Goal: Information Seeking & Learning: Learn about a topic

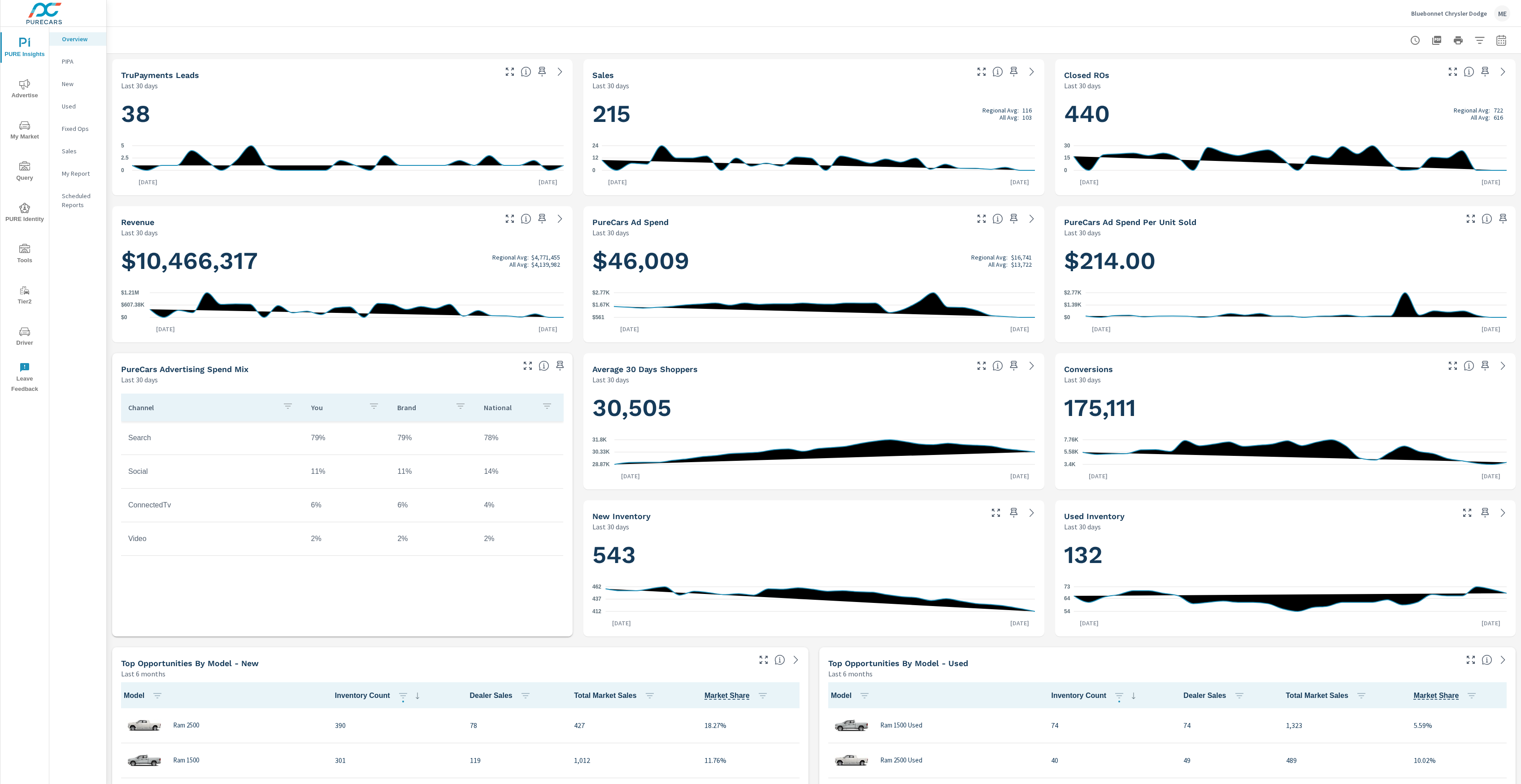
scroll to position [1, 0]
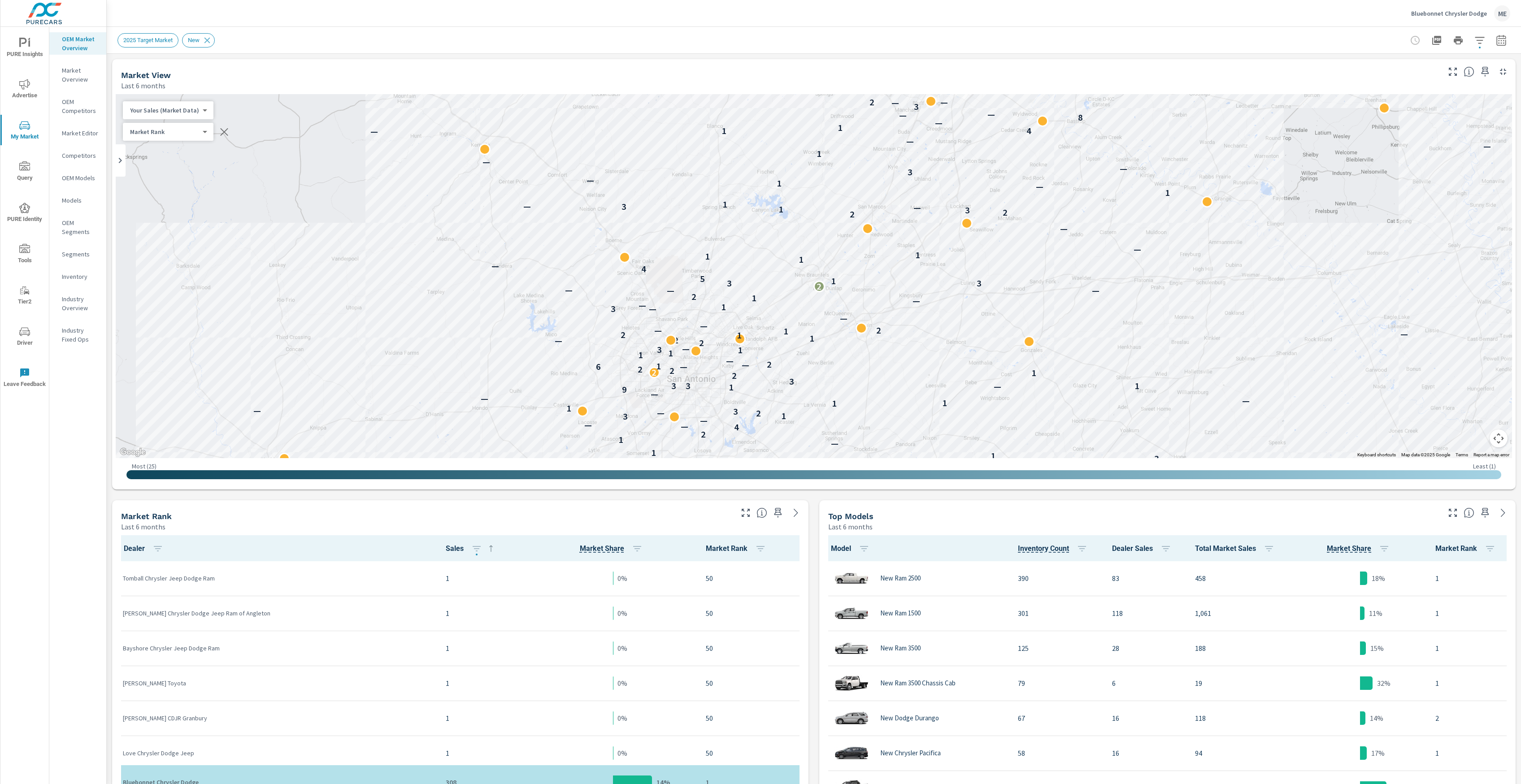
scroll to position [1, 0]
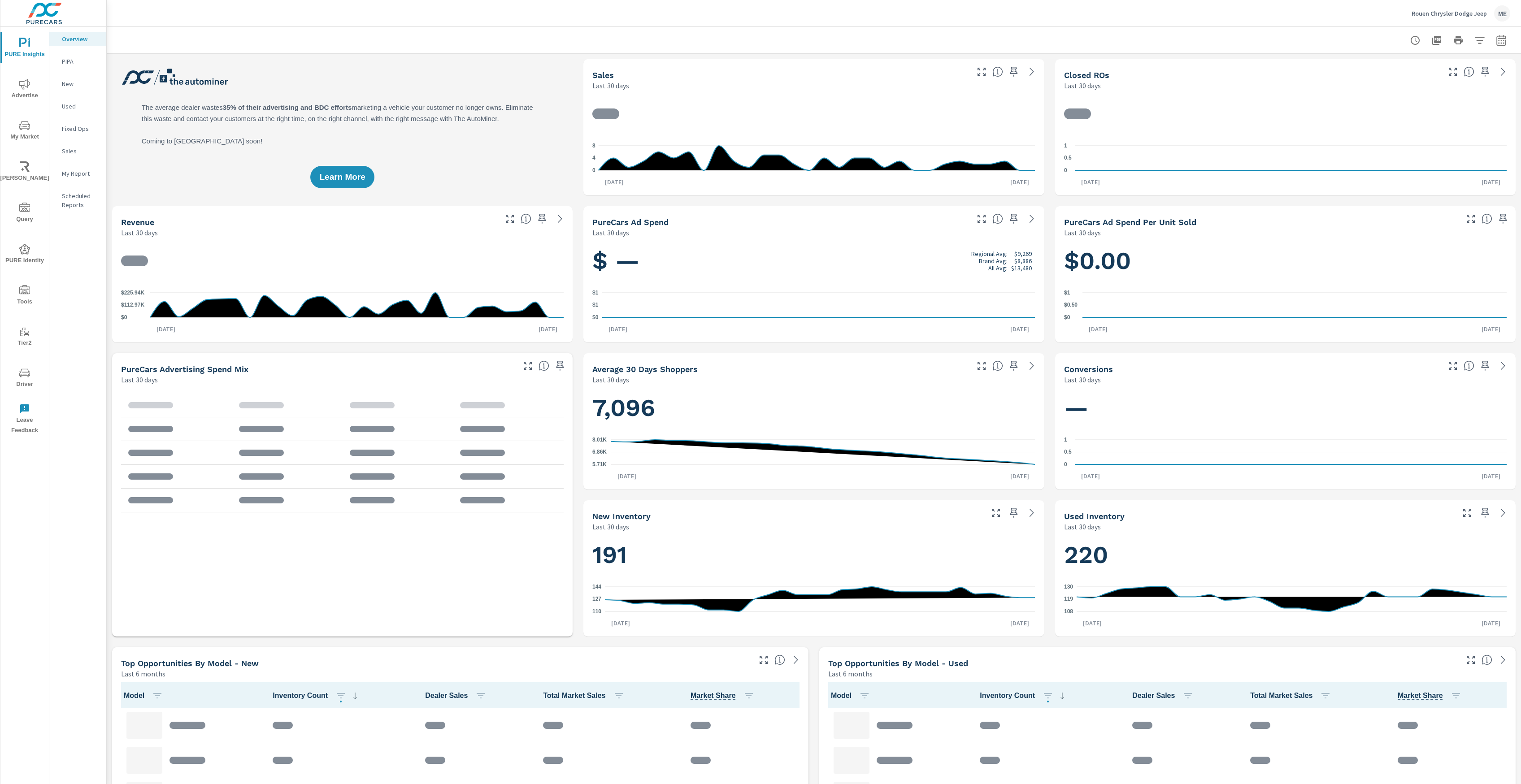
click at [14, 126] on span "My Market" at bounding box center [24, 131] width 43 height 22
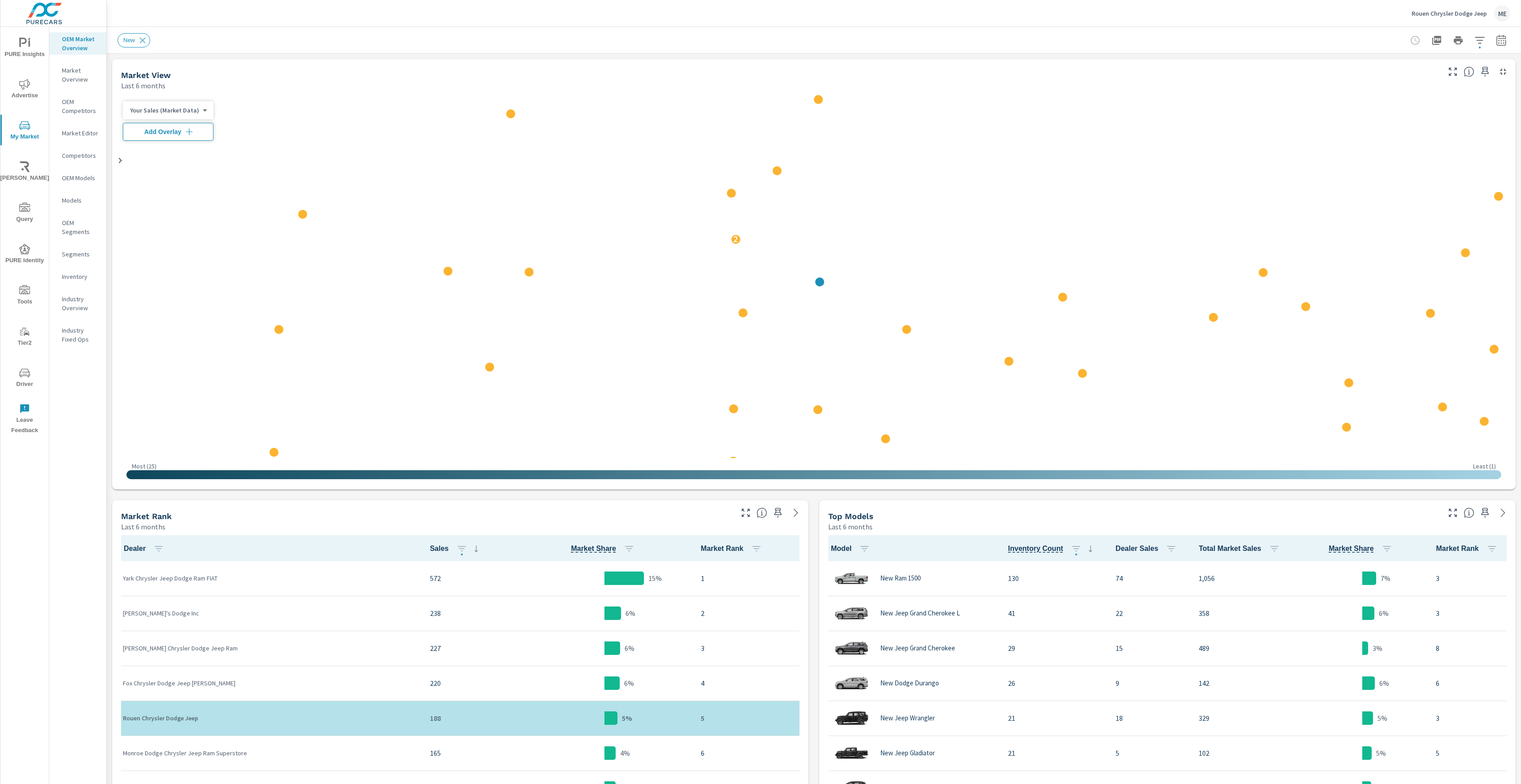
scroll to position [1, 0]
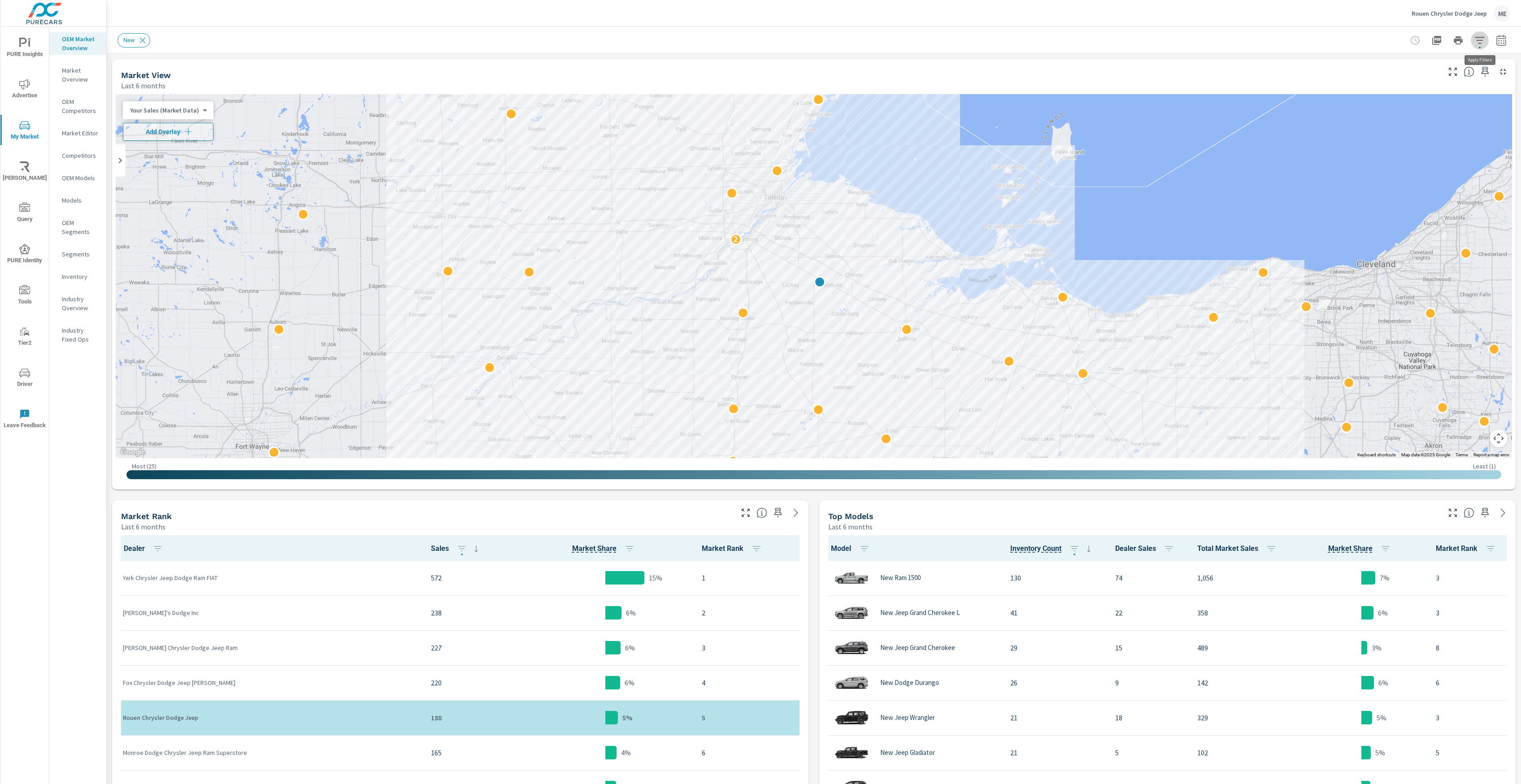
click at [1477, 38] on icon "button" at bounding box center [1480, 40] width 11 height 11
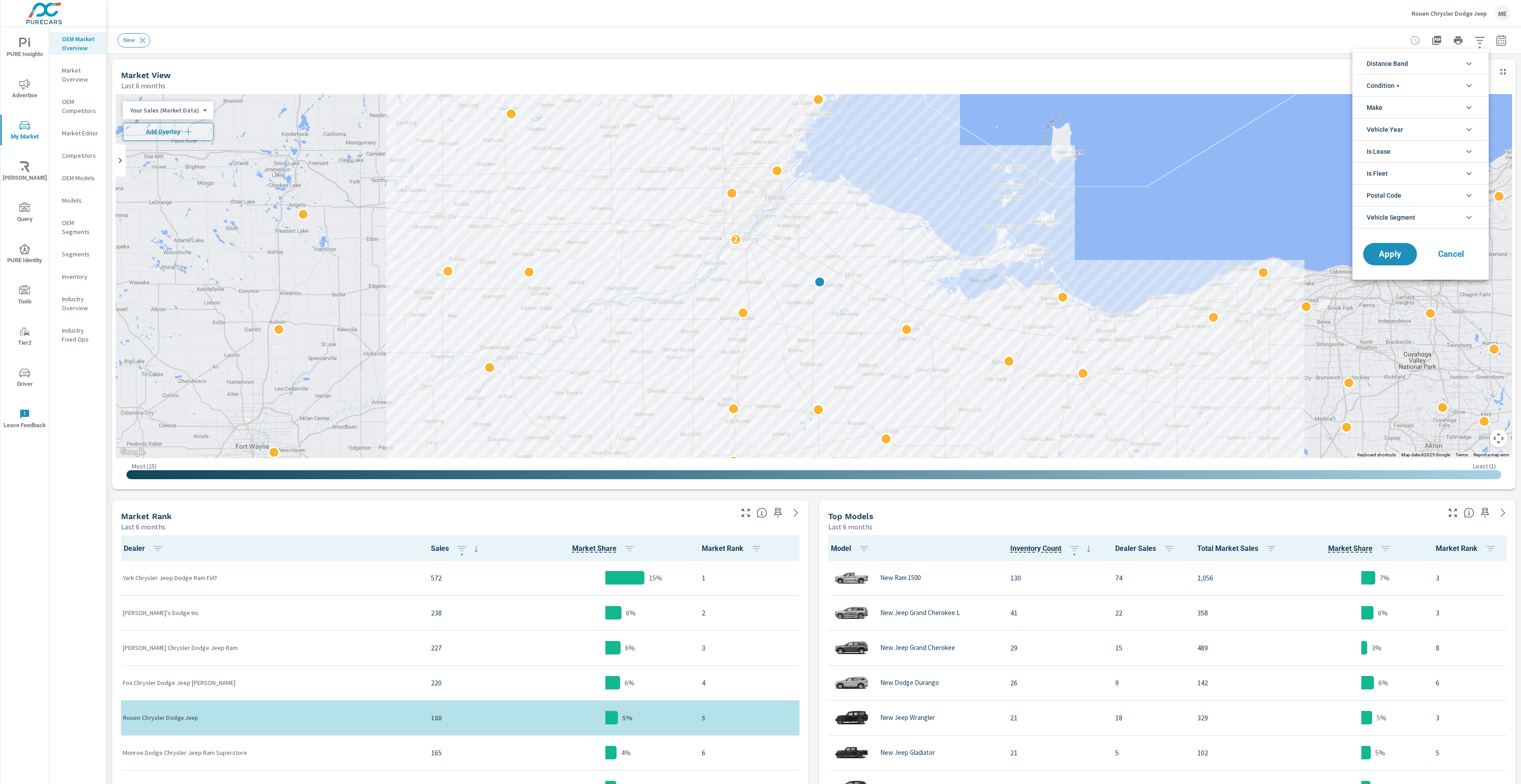
click at [1403, 62] on span "Distance Band" at bounding box center [1388, 64] width 41 height 21
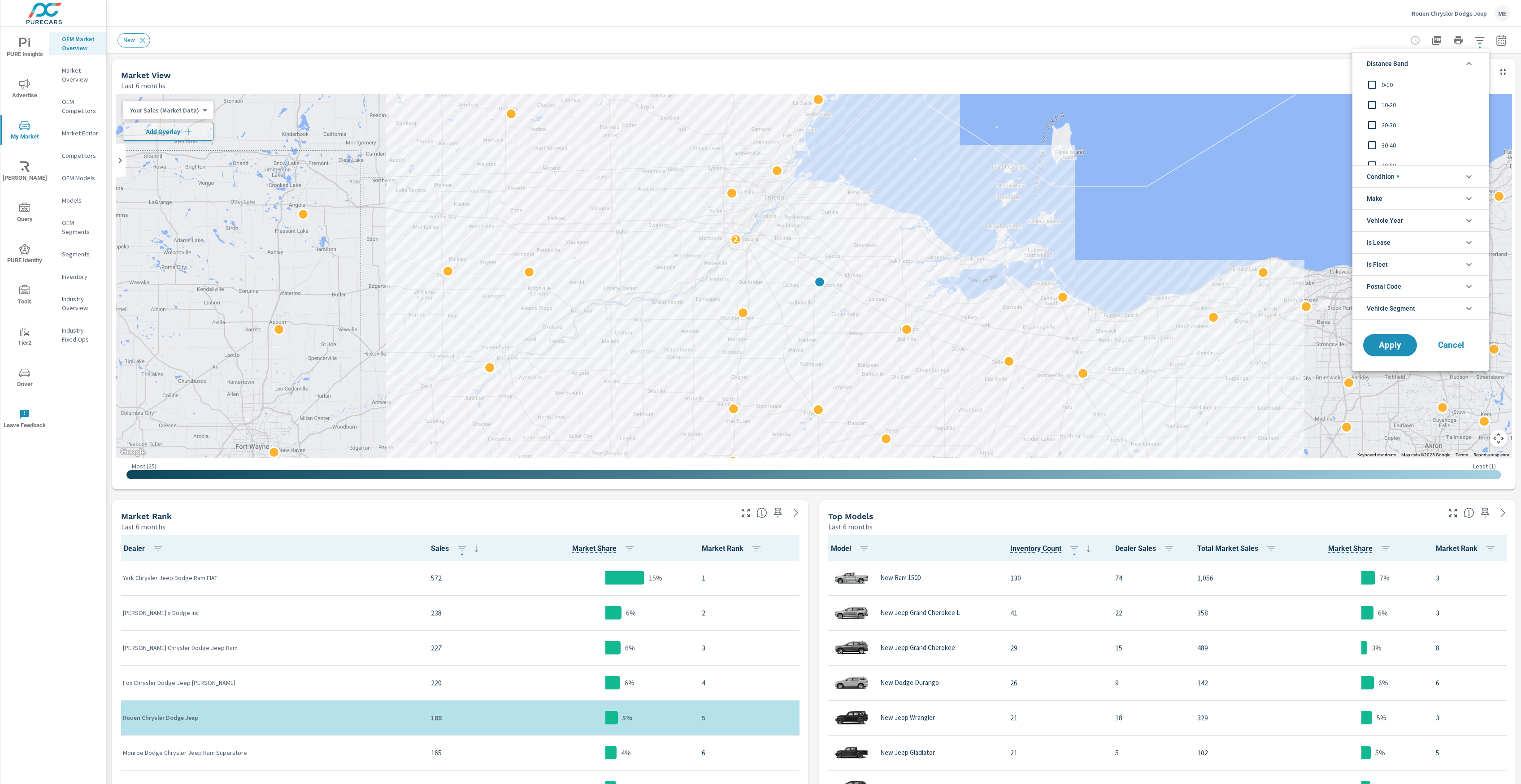
click at [1389, 84] on span "0-10" at bounding box center [1431, 84] width 98 height 11
click at [1389, 101] on span "10-20" at bounding box center [1431, 105] width 98 height 11
drag, startPoint x: 1397, startPoint y: 179, endPoint x: 1410, endPoint y: 185, distance: 14.3
click at [1397, 179] on span "Condition" at bounding box center [1383, 177] width 32 height 21
click at [1399, 258] on li "Make" at bounding box center [1420, 259] width 136 height 22
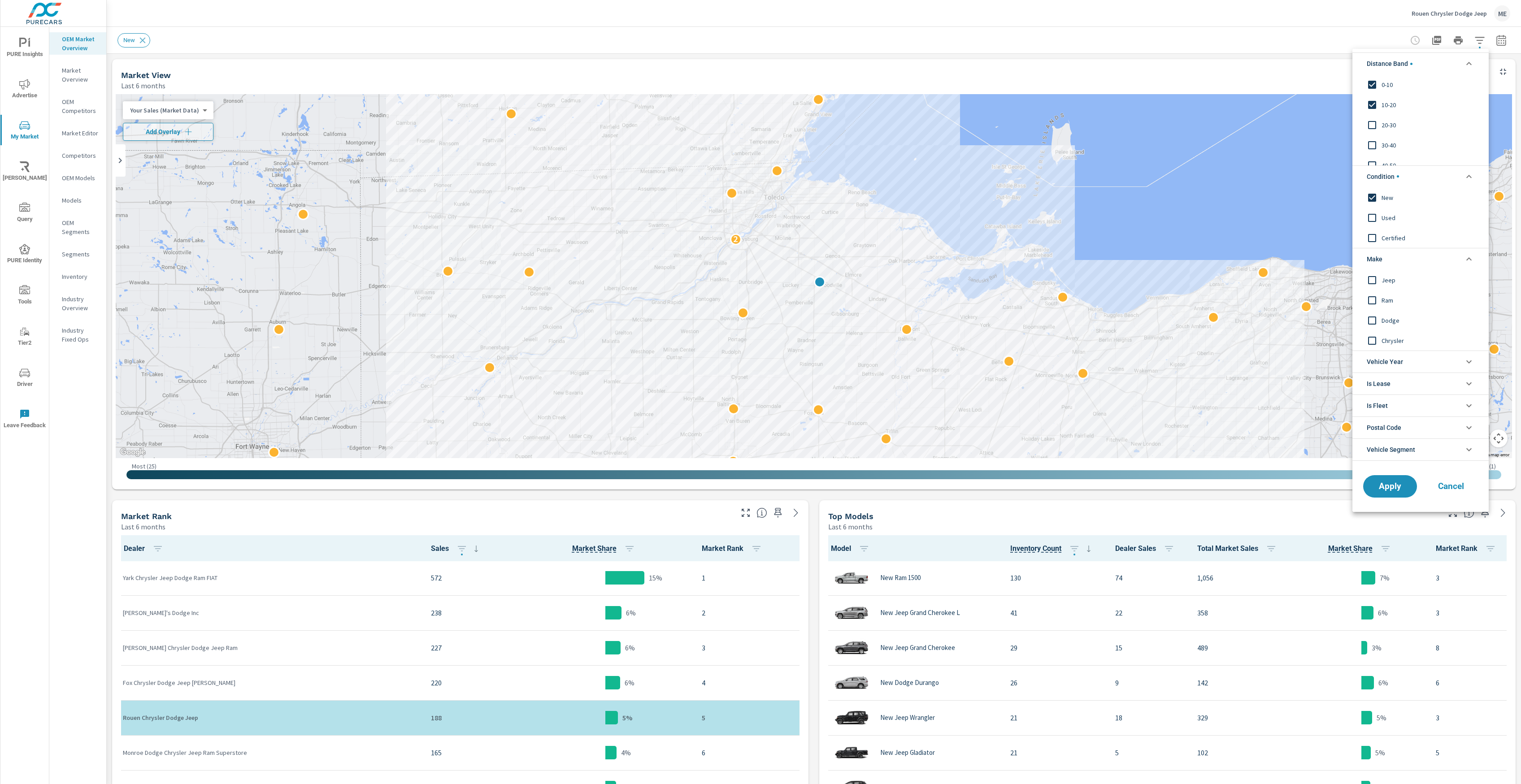
click at [1386, 279] on span "Jeep" at bounding box center [1431, 280] width 98 height 11
click at [1389, 299] on span "Ram" at bounding box center [1431, 300] width 98 height 11
click at [1389, 318] on span "Dodge" at bounding box center [1431, 320] width 98 height 11
click at [1396, 339] on span "Chrysler" at bounding box center [1431, 340] width 98 height 11
click at [1391, 490] on span "Apply" at bounding box center [1390, 486] width 37 height 8
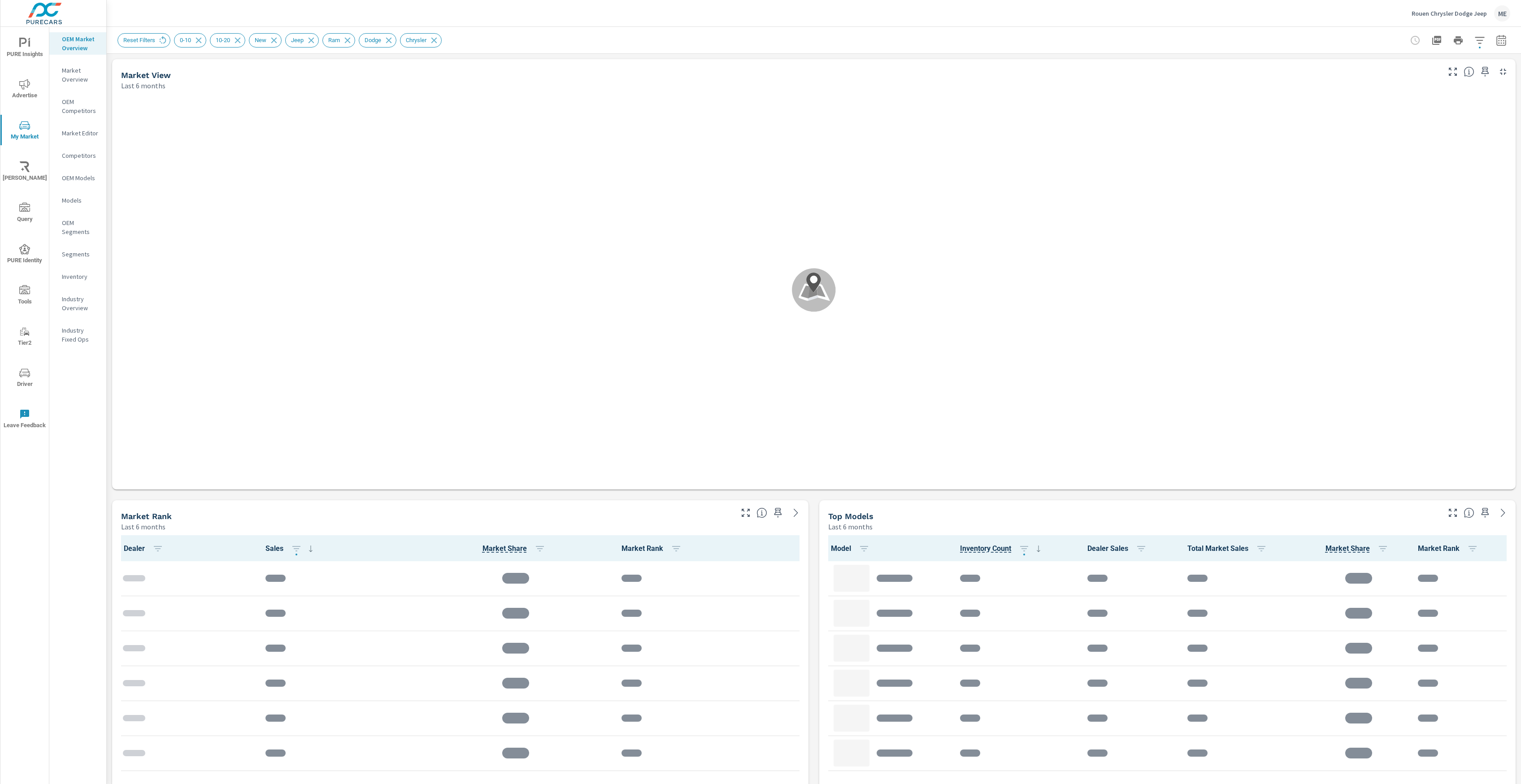
click at [812, 537] on div "Market View Last 6 months .map-bw_svg__st2{fill:#fdfefe}.map-bw_svg__st4{fill:#…" at bounding box center [814, 642] width 1414 height 1177
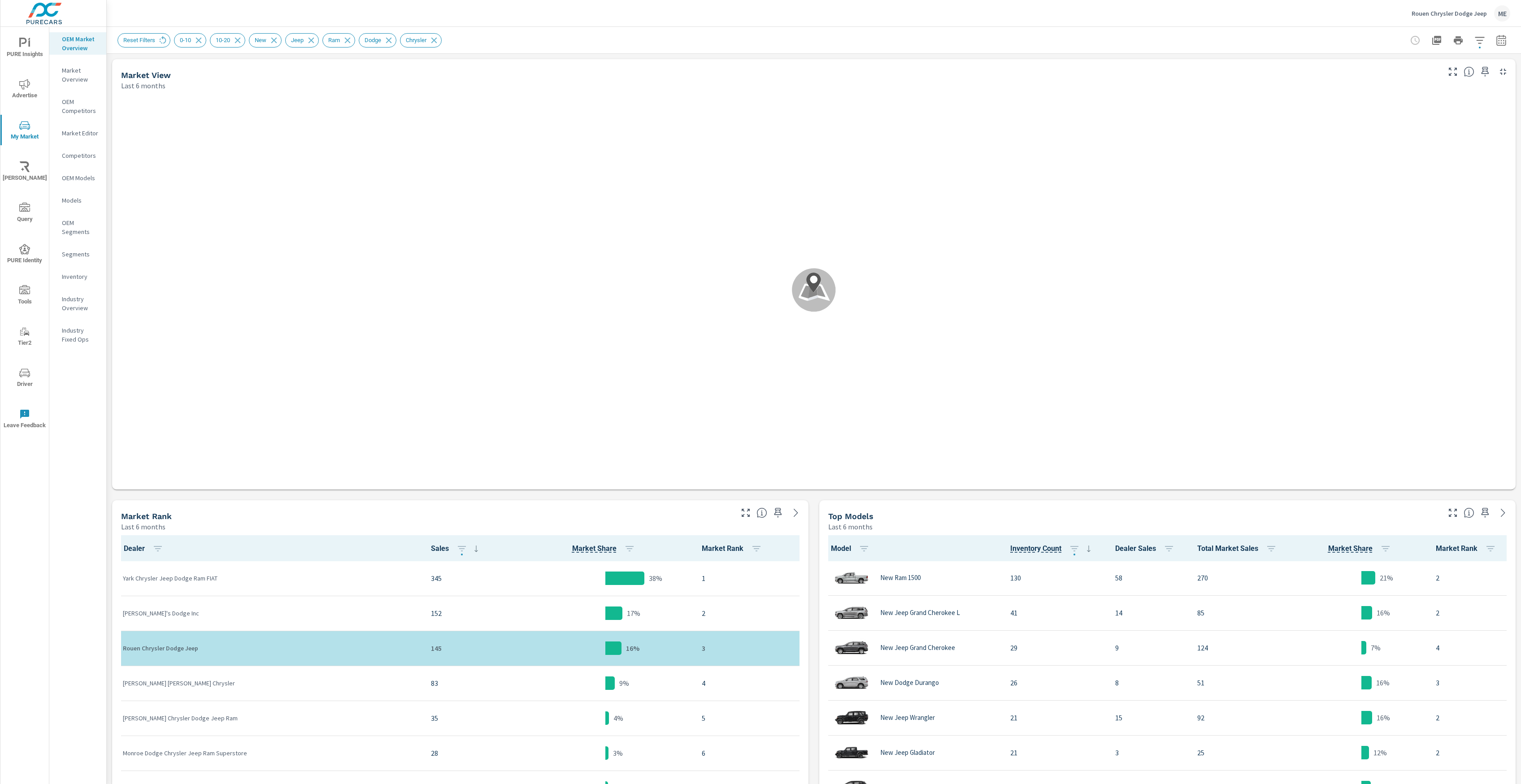
scroll to position [1, 0]
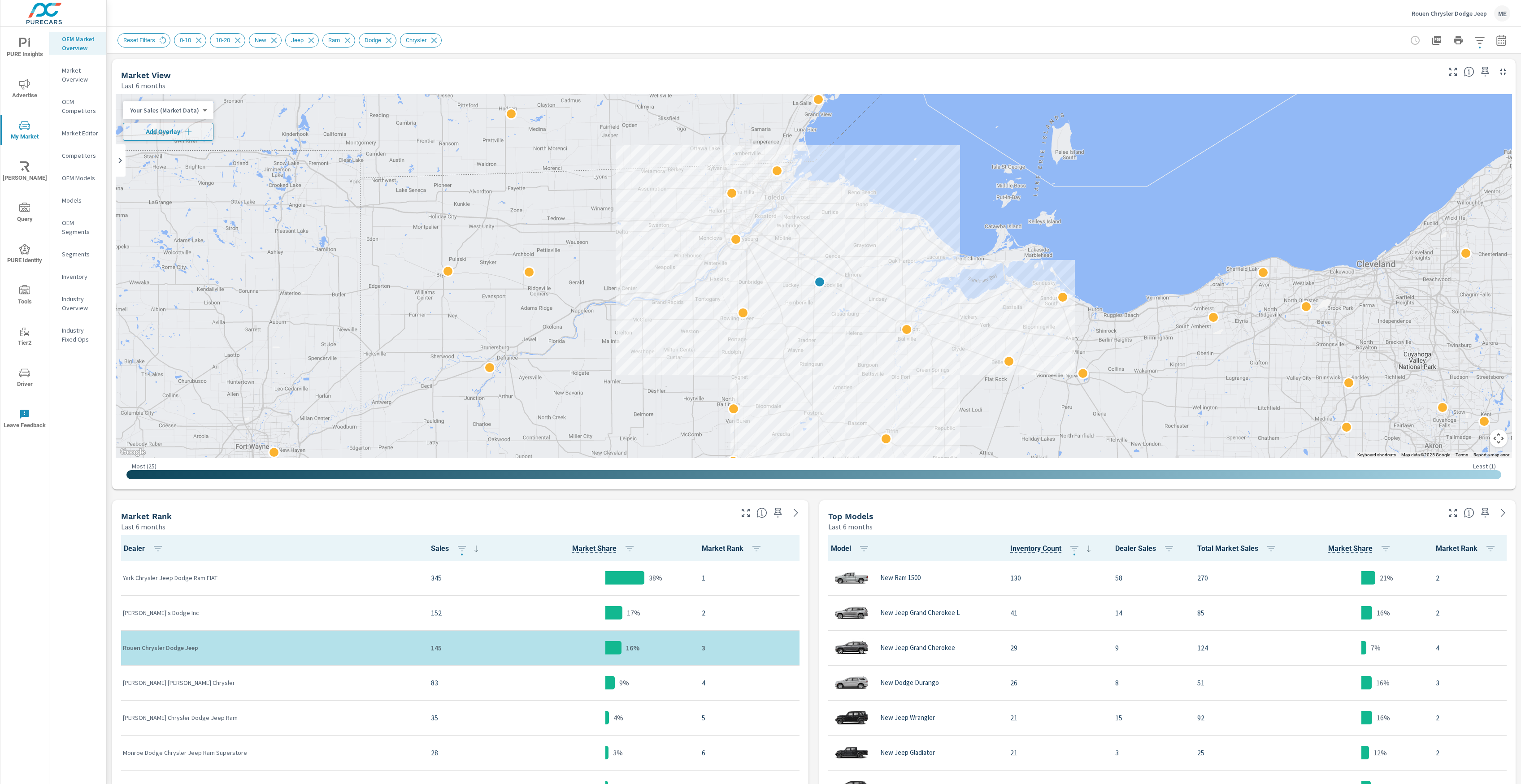
click at [1490, 45] on div at bounding box center [1458, 40] width 104 height 18
click at [1483, 43] on icon "button" at bounding box center [1480, 40] width 11 height 11
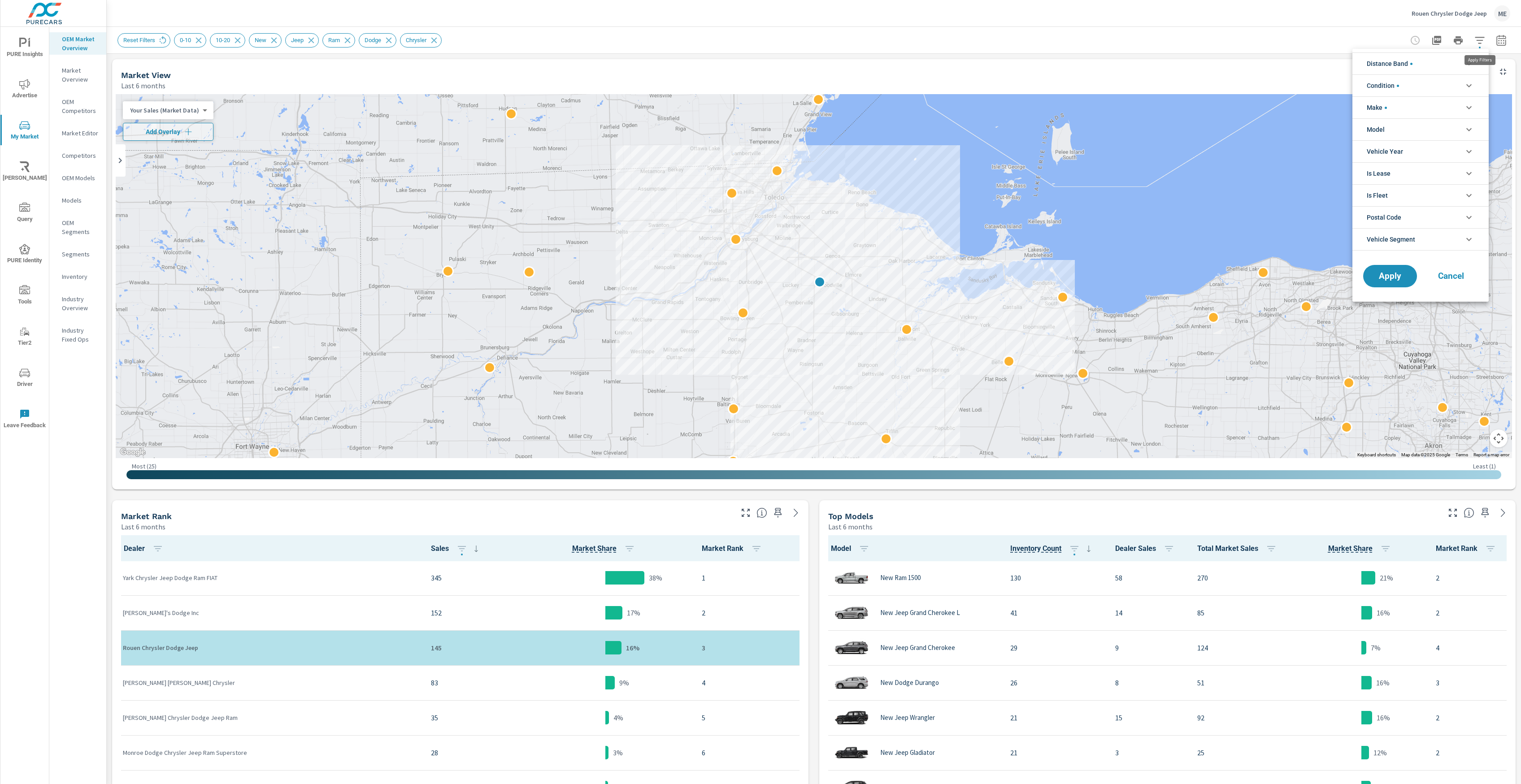
scroll to position [60, 0]
click at [1422, 63] on li "Distance Band" at bounding box center [1420, 63] width 136 height 22
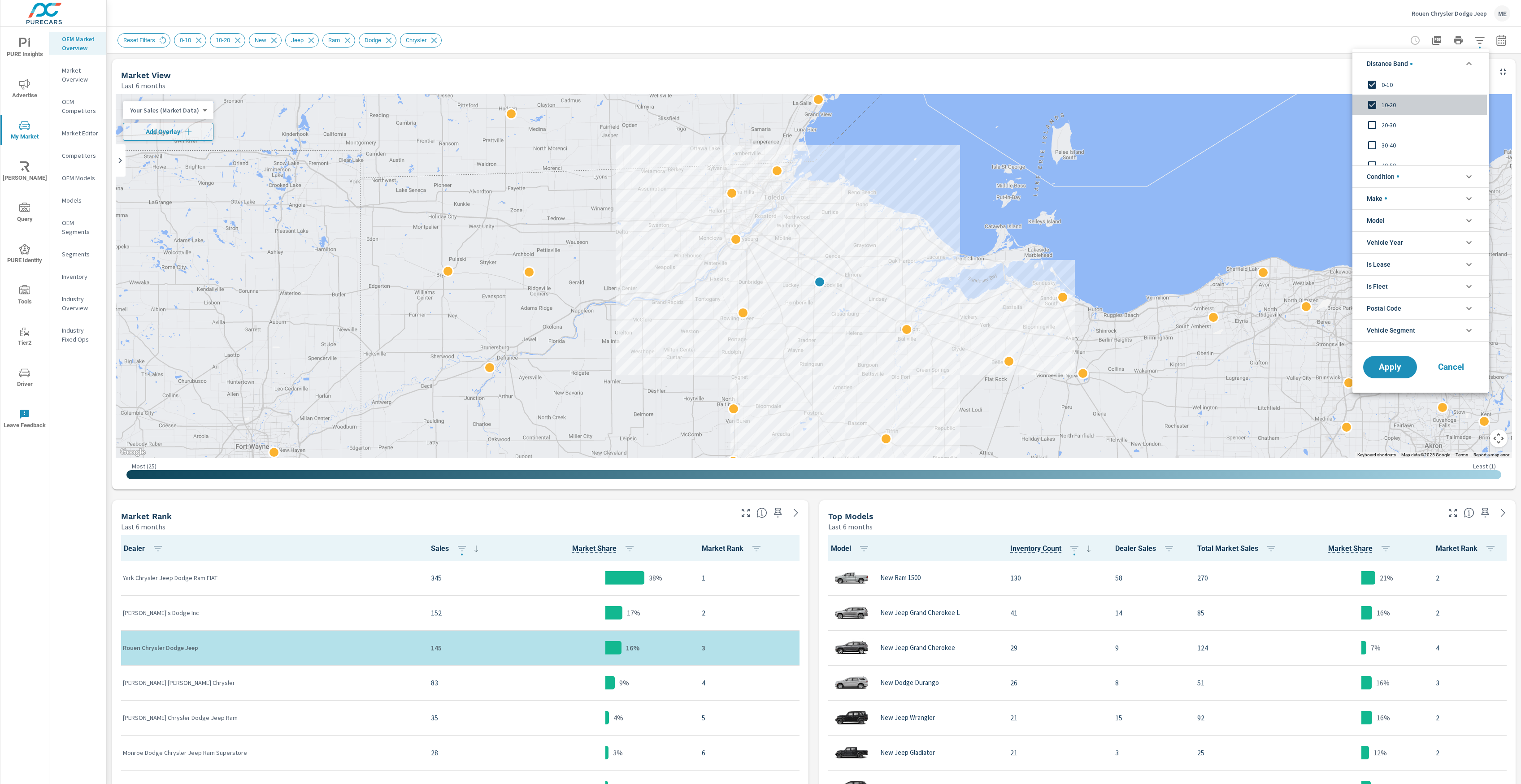
click at [1388, 106] on span "10-20" at bounding box center [1431, 105] width 98 height 11
click at [1401, 374] on button "Apply" at bounding box center [1390, 367] width 56 height 23
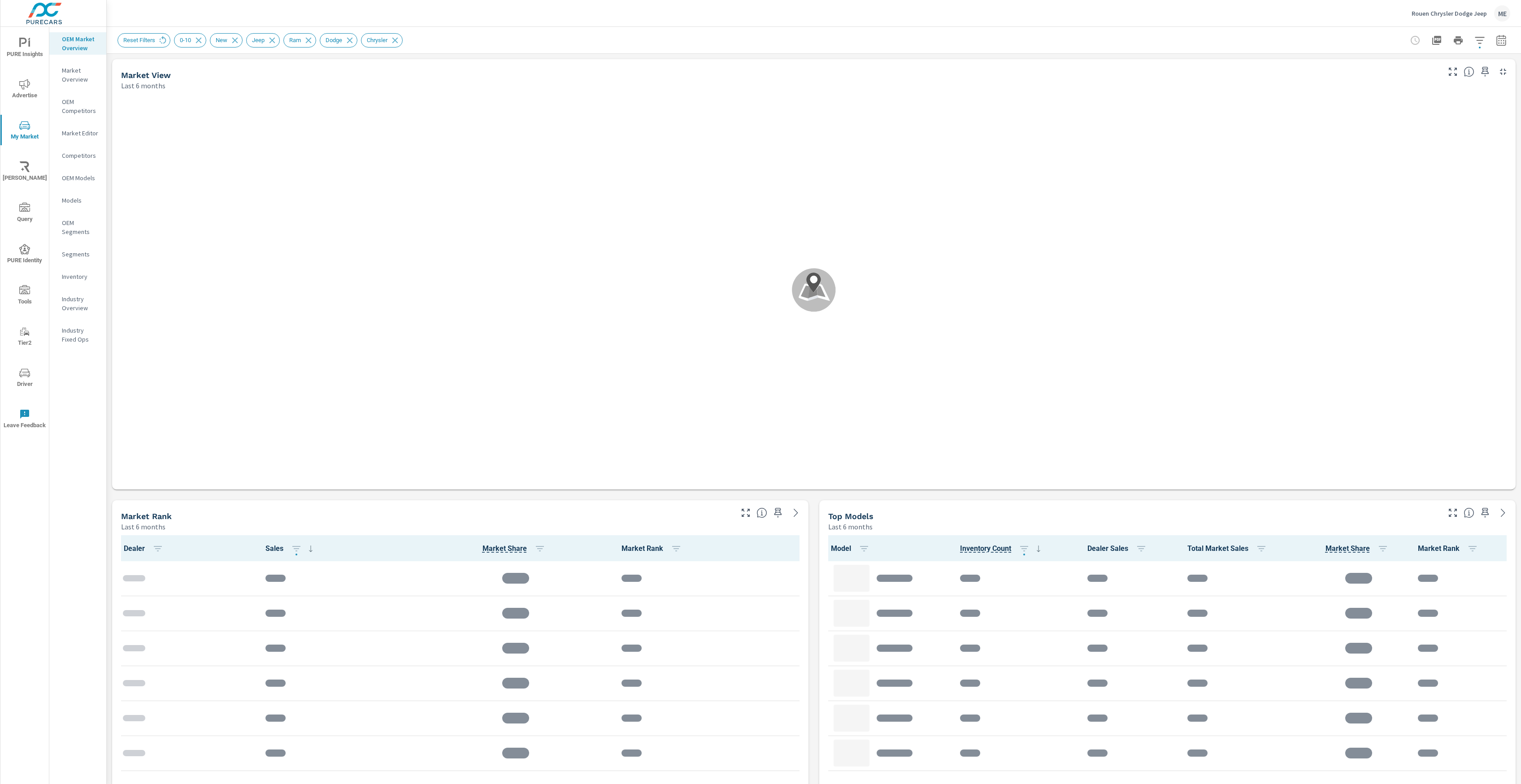
click at [1030, 35] on div "Reset Filters 0-10 New Jeep Ram Dodge Chrysler" at bounding box center [751, 40] width 1267 height 14
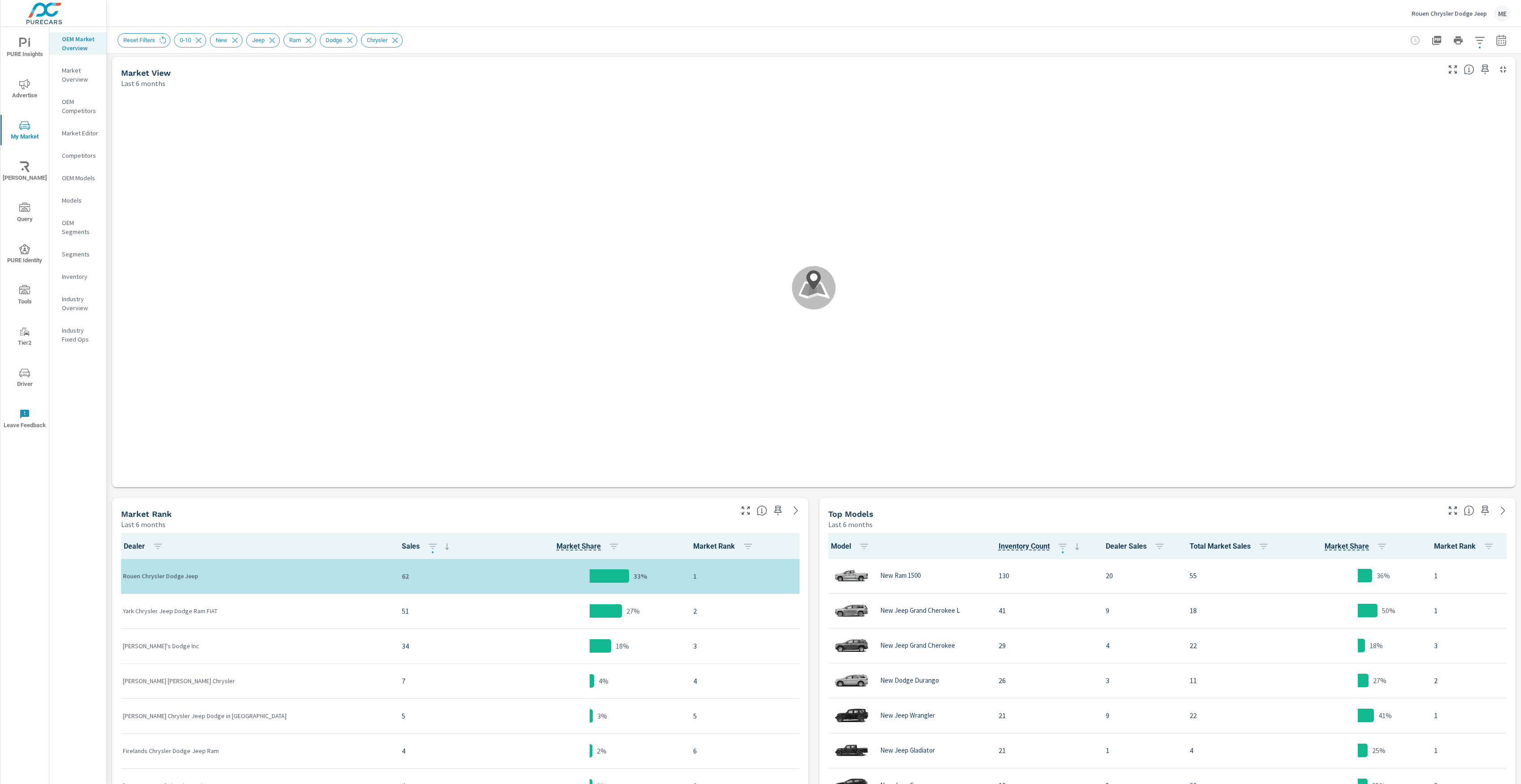
scroll to position [1, 0]
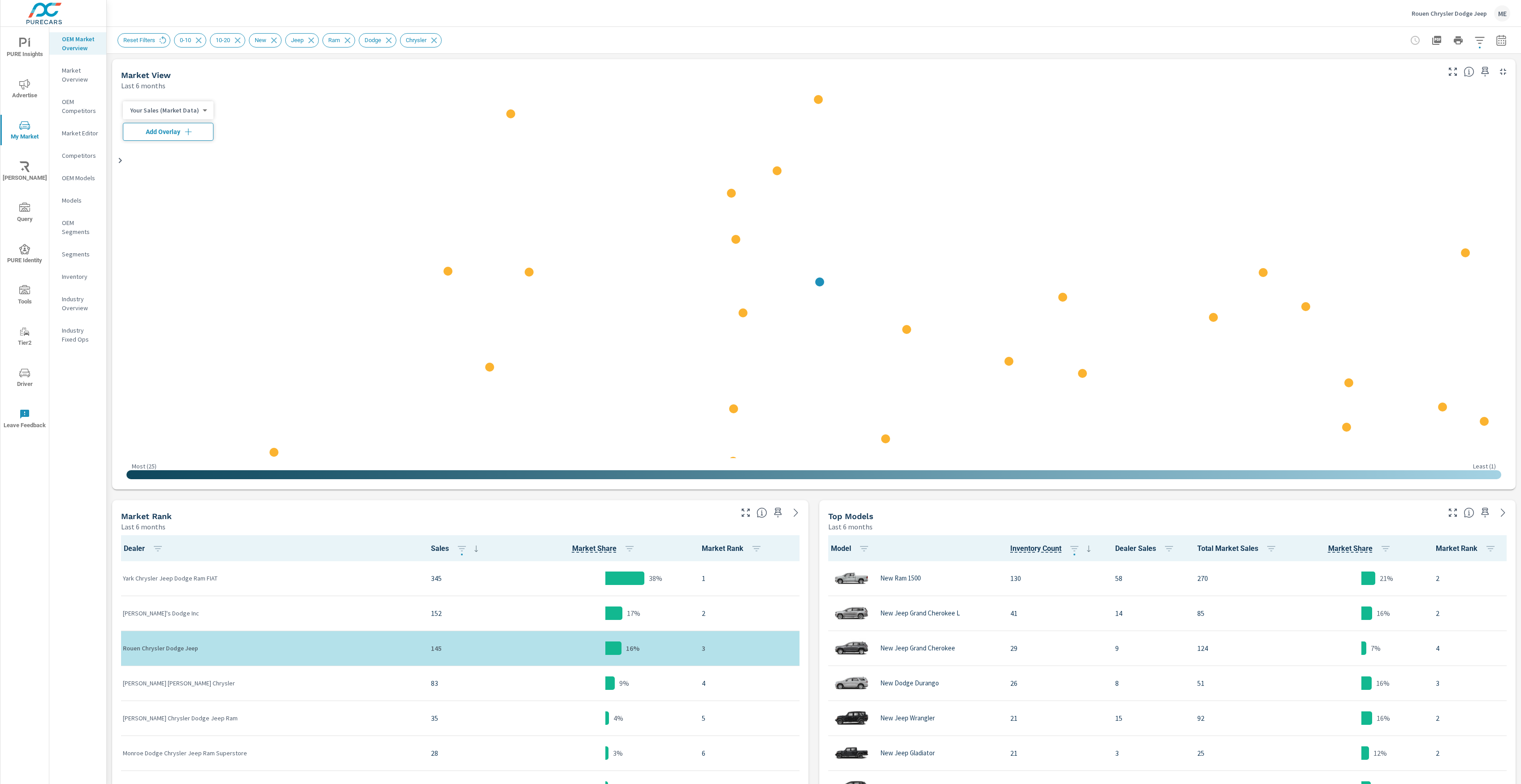
scroll to position [1, 0]
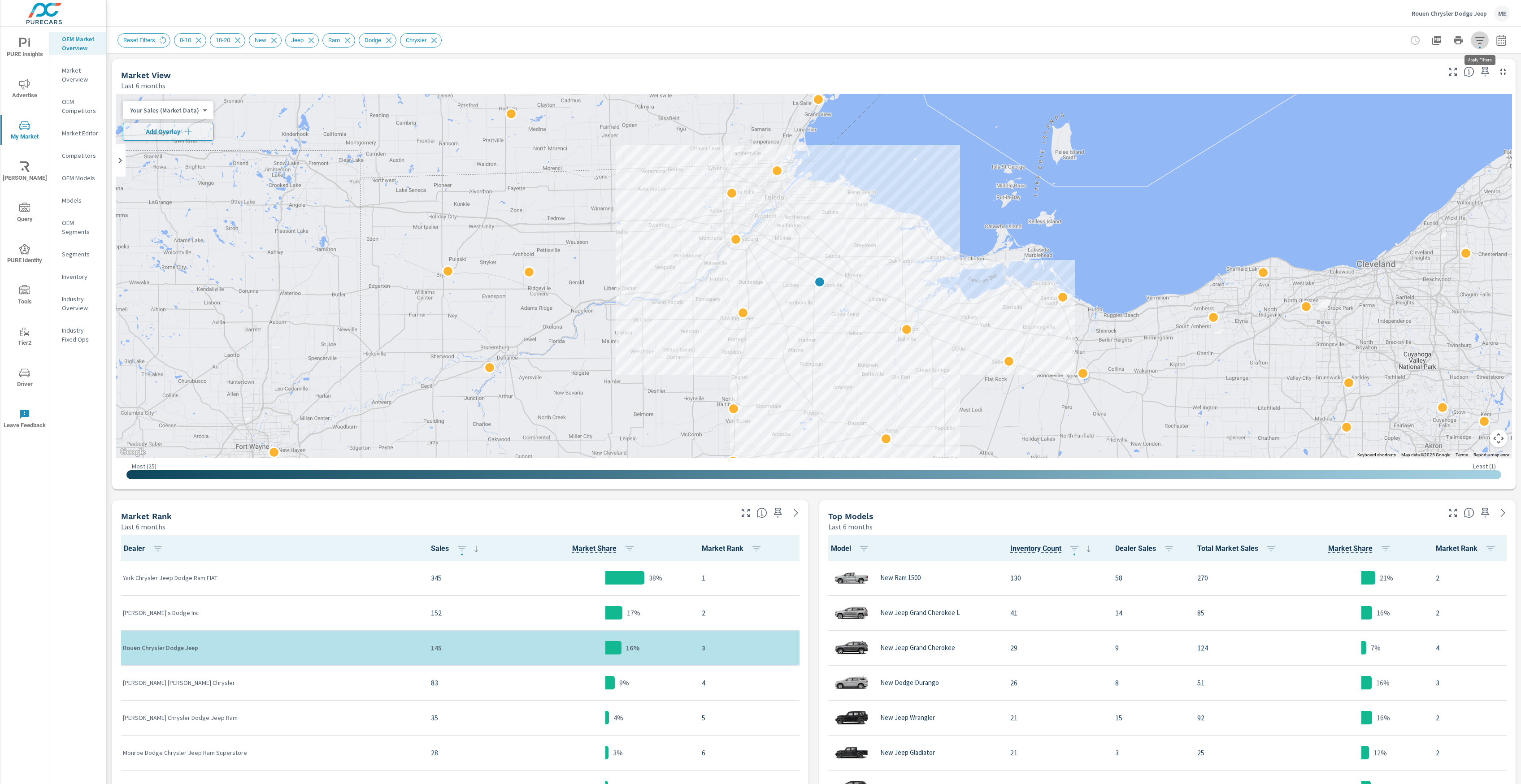
click at [1482, 43] on icon "button" at bounding box center [1480, 40] width 11 height 11
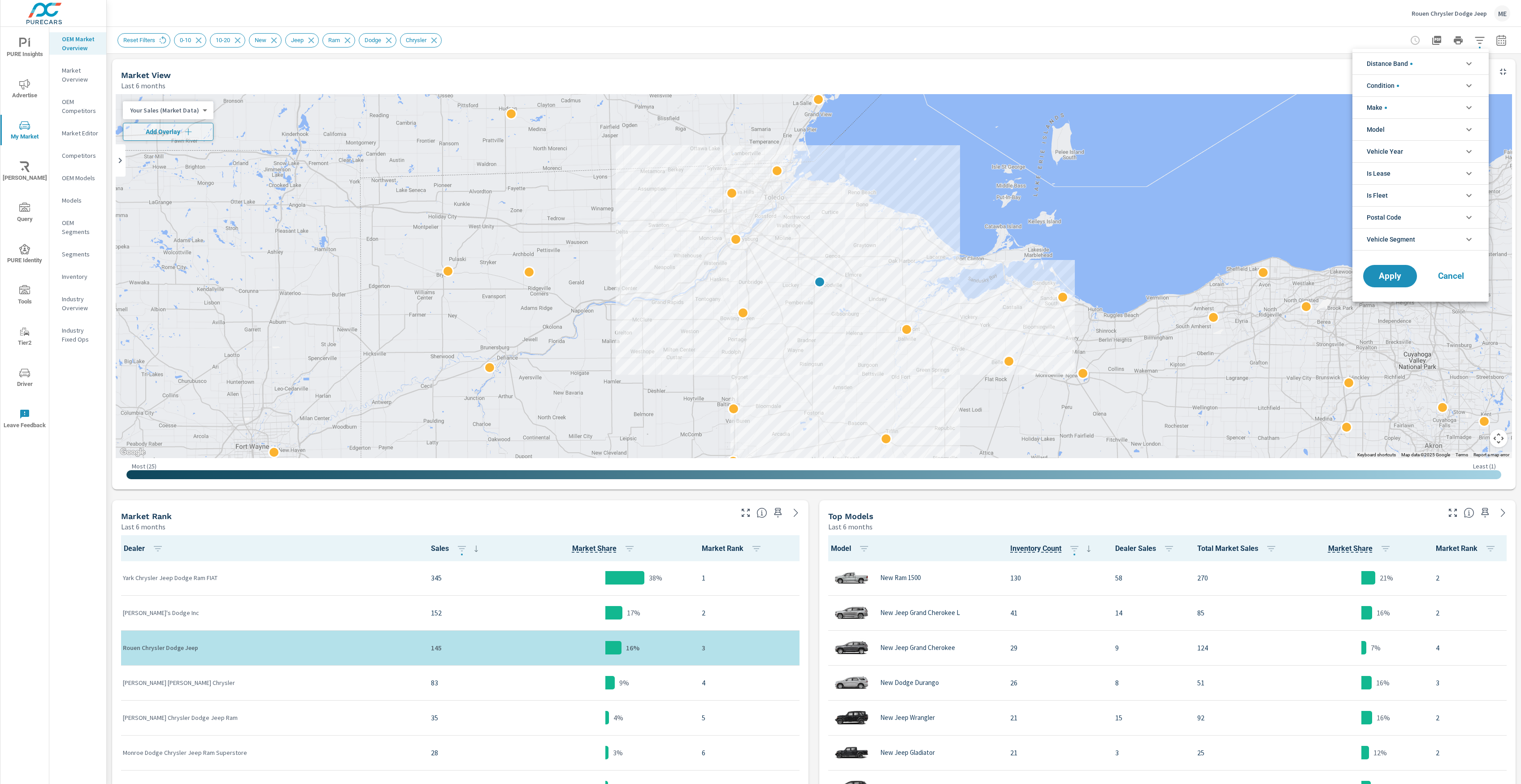
scroll to position [60, 0]
click at [1502, 41] on div at bounding box center [760, 392] width 1521 height 784
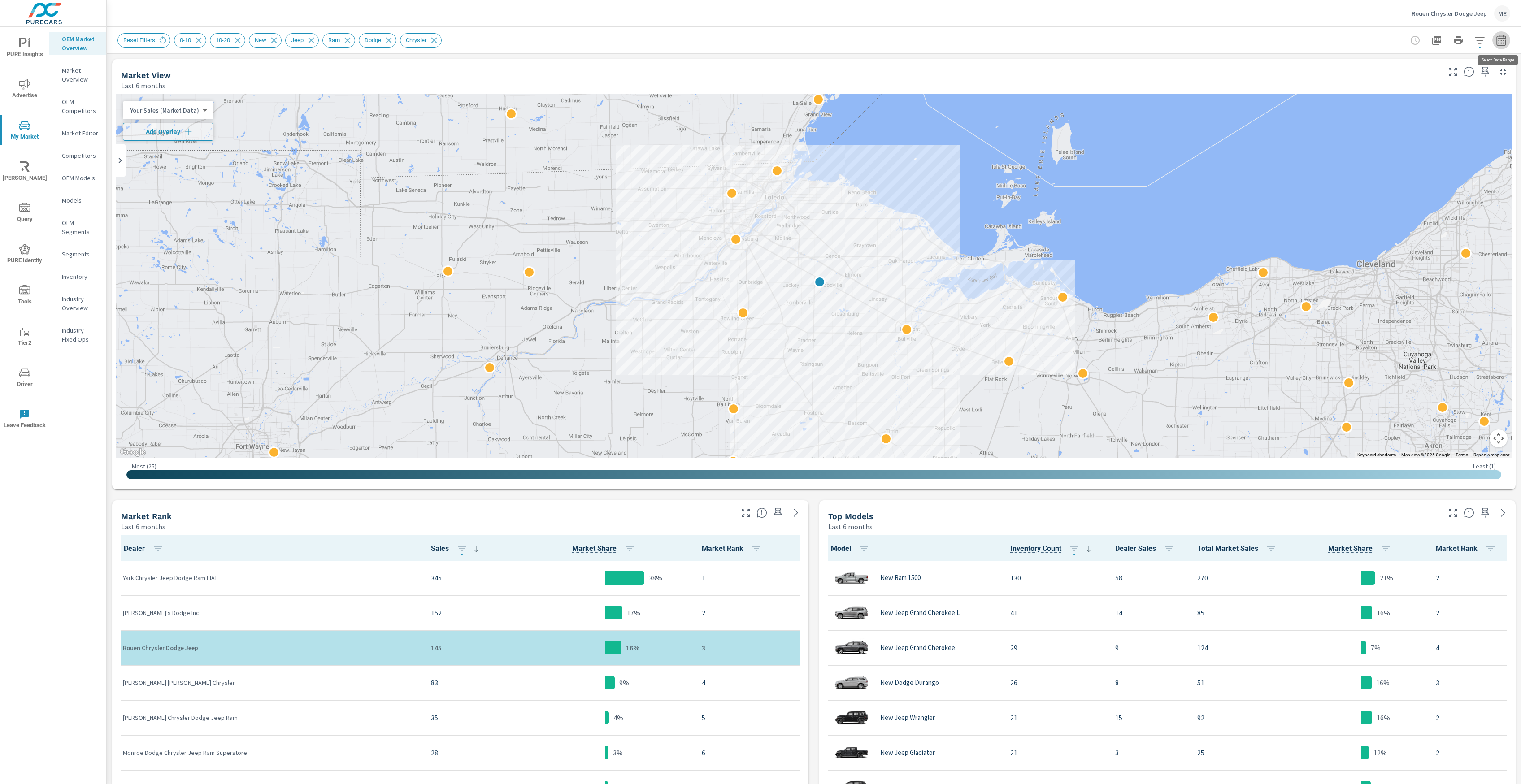
click at [1504, 41] on icon "button" at bounding box center [1501, 40] width 11 height 11
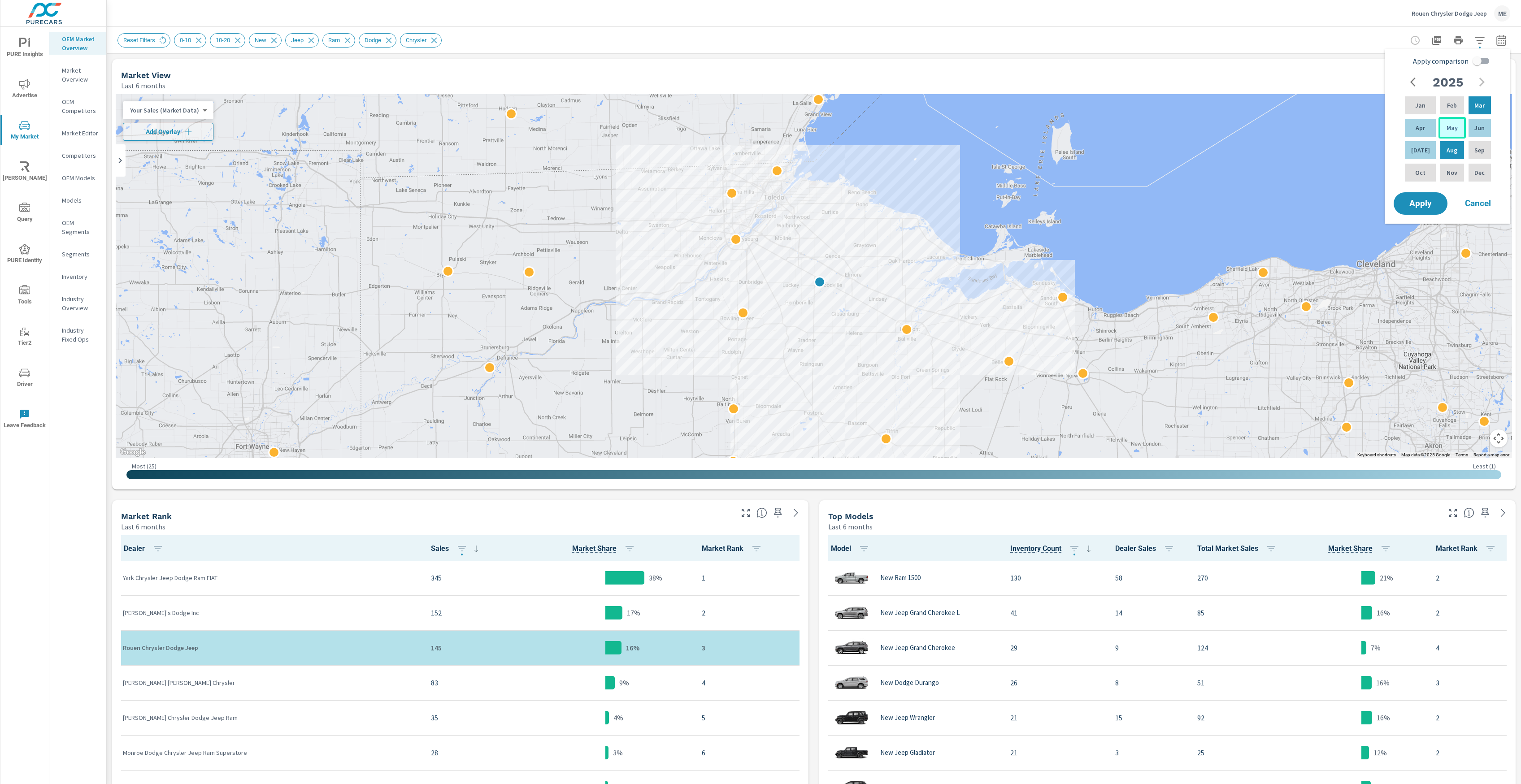
drag, startPoint x: 1418, startPoint y: 126, endPoint x: 1438, endPoint y: 126, distance: 20.0
click at [1427, 126] on div "Apr" at bounding box center [1420, 128] width 34 height 21
click at [1482, 102] on p "Mar" at bounding box center [1479, 105] width 10 height 9
click at [1412, 152] on div "Jul" at bounding box center [1420, 150] width 34 height 21
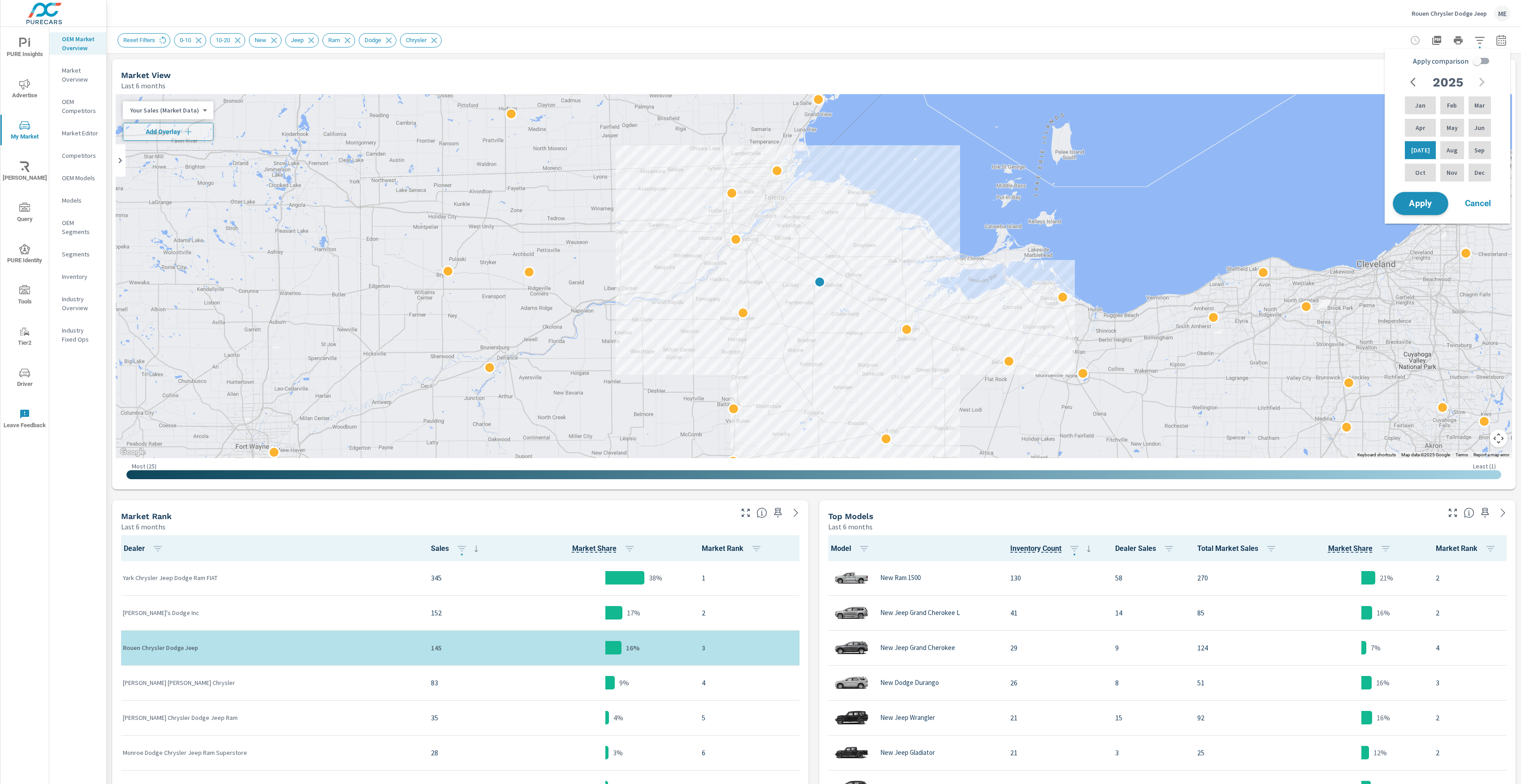
click at [1425, 203] on span "Apply" at bounding box center [1421, 204] width 37 height 8
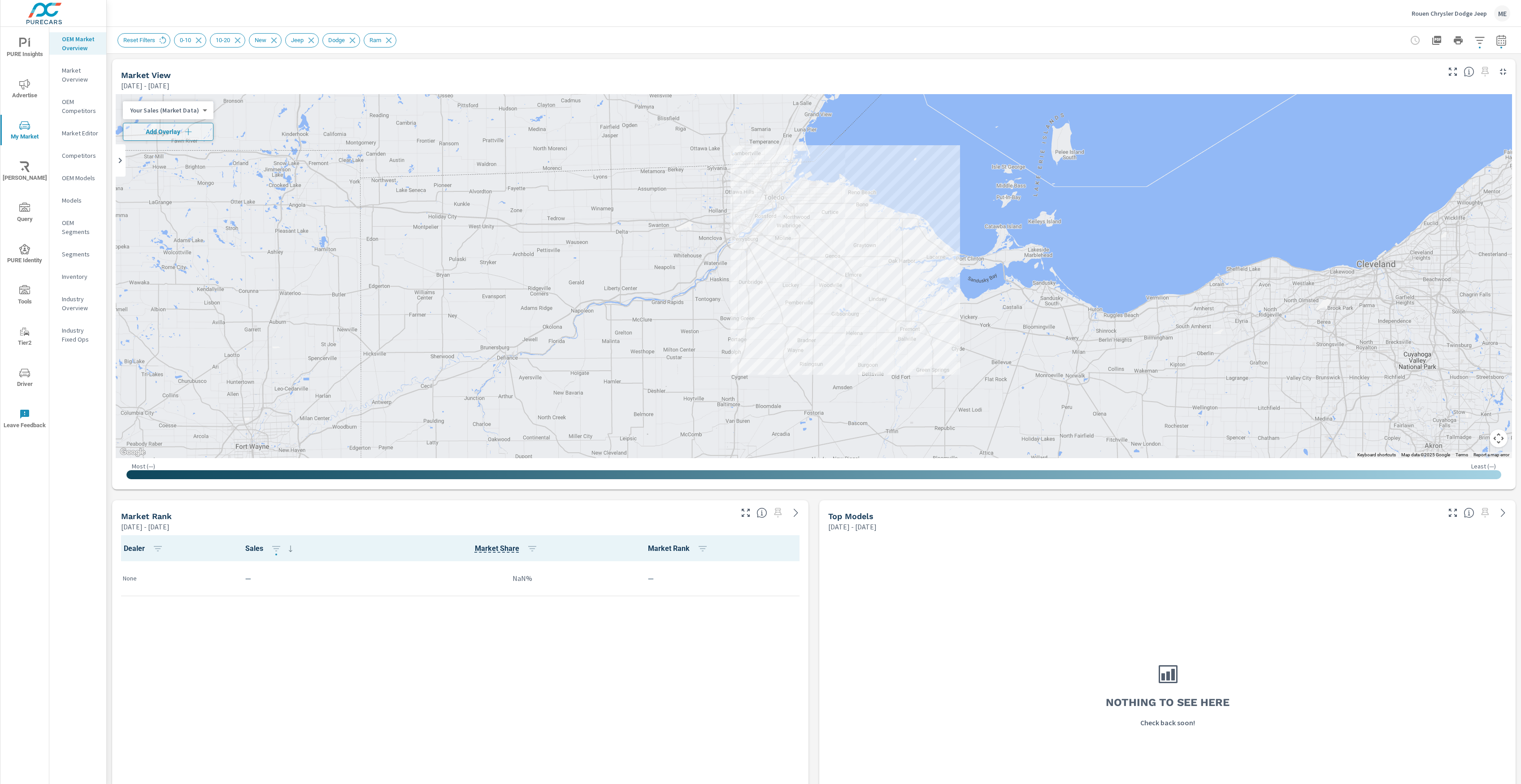
click at [584, 14] on div "Rouen Chrysler Dodge Jeep ME" at bounding box center [814, 13] width 1393 height 27
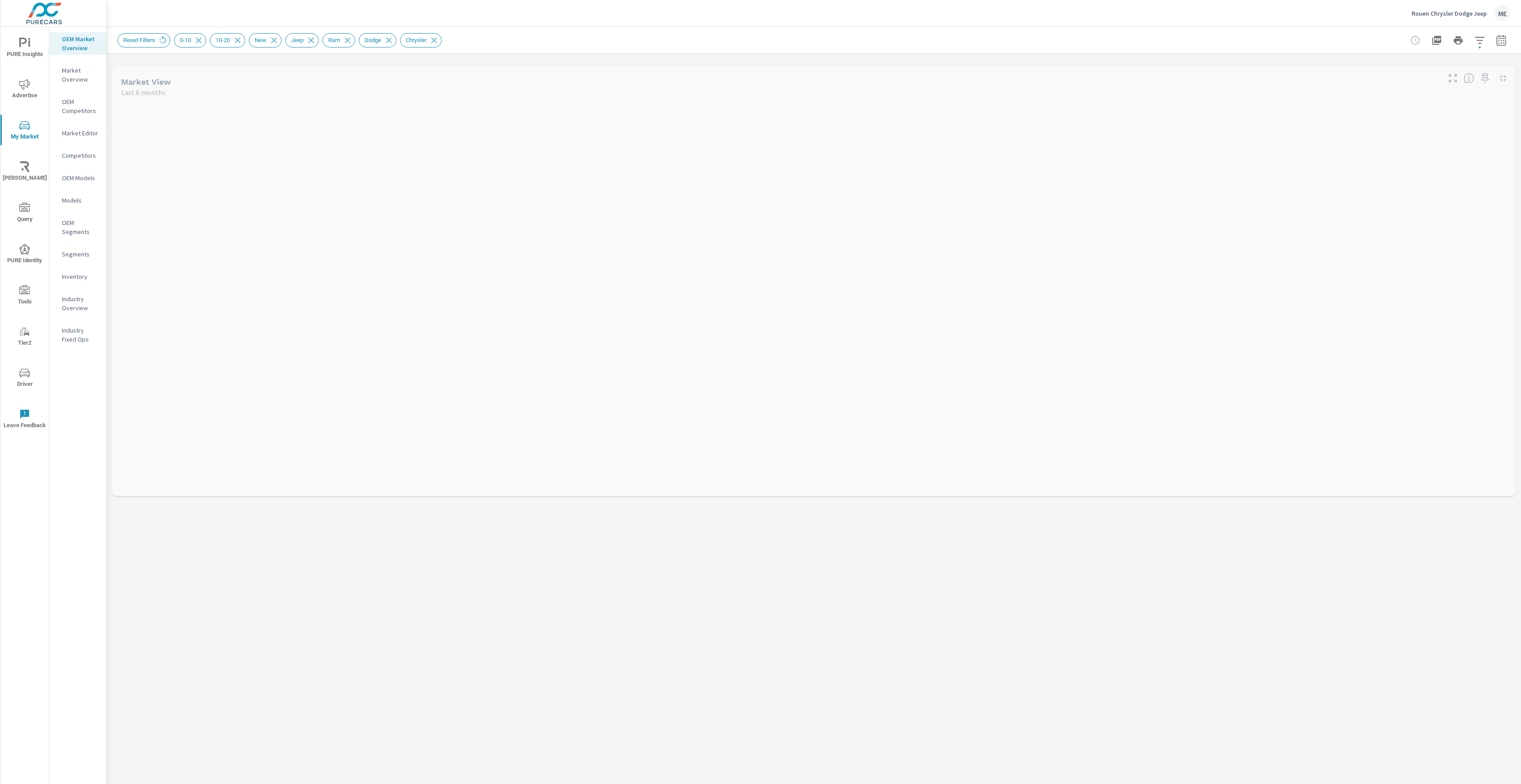
click at [497, 24] on div "Rouen Chrysler Dodge Jeep ME" at bounding box center [814, 13] width 1393 height 27
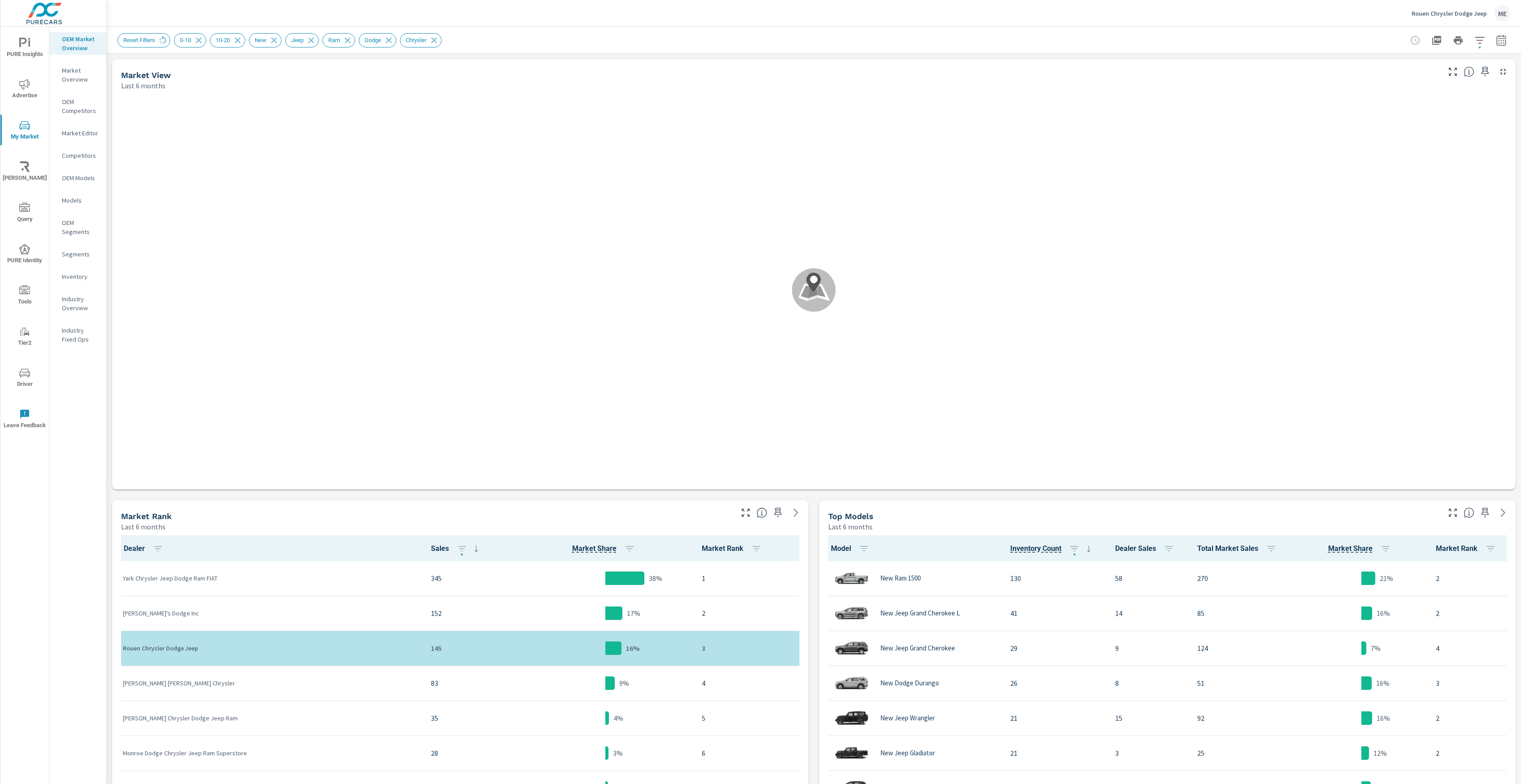
scroll to position [1, 0]
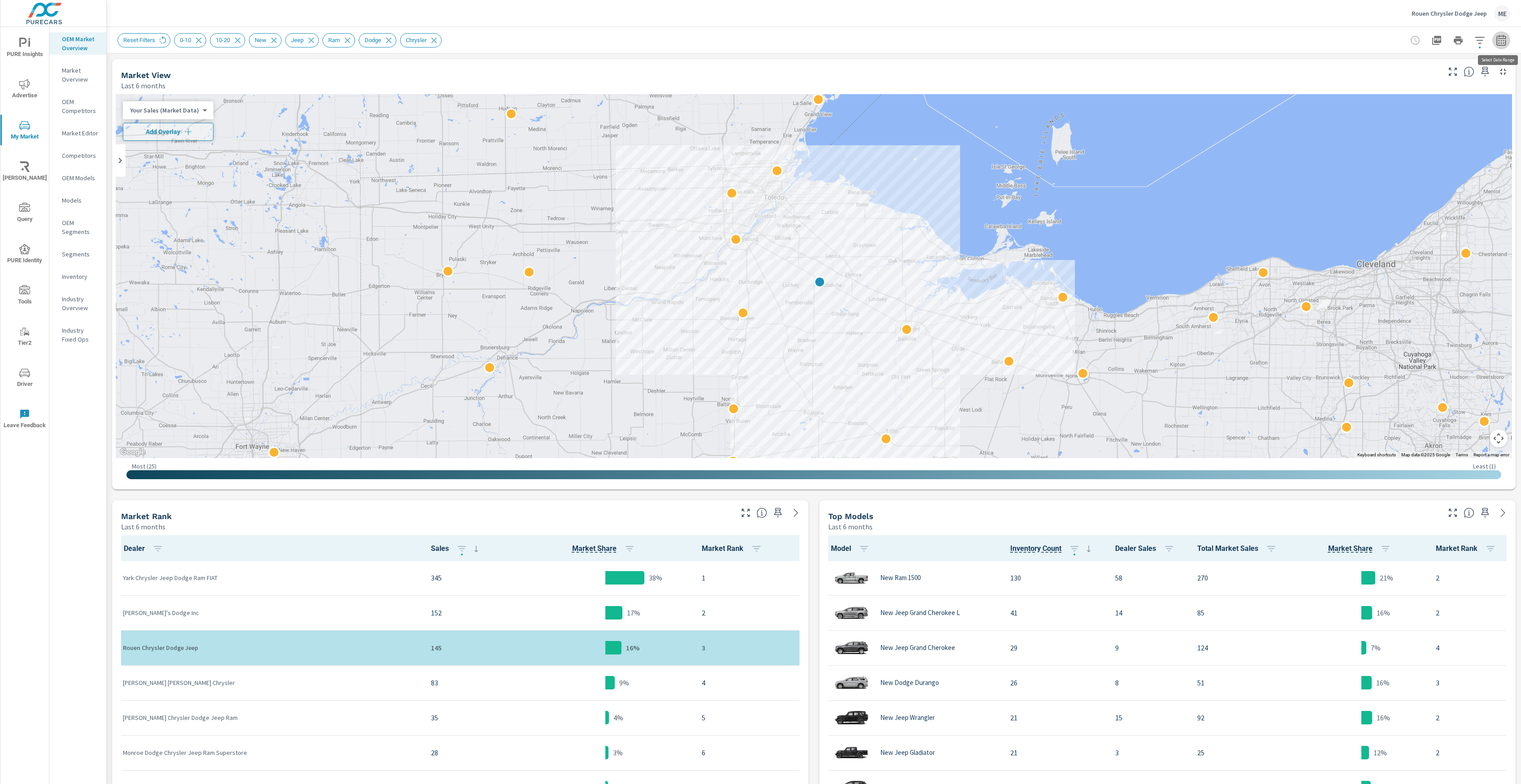
click at [1498, 40] on icon "button" at bounding box center [1501, 40] width 11 height 11
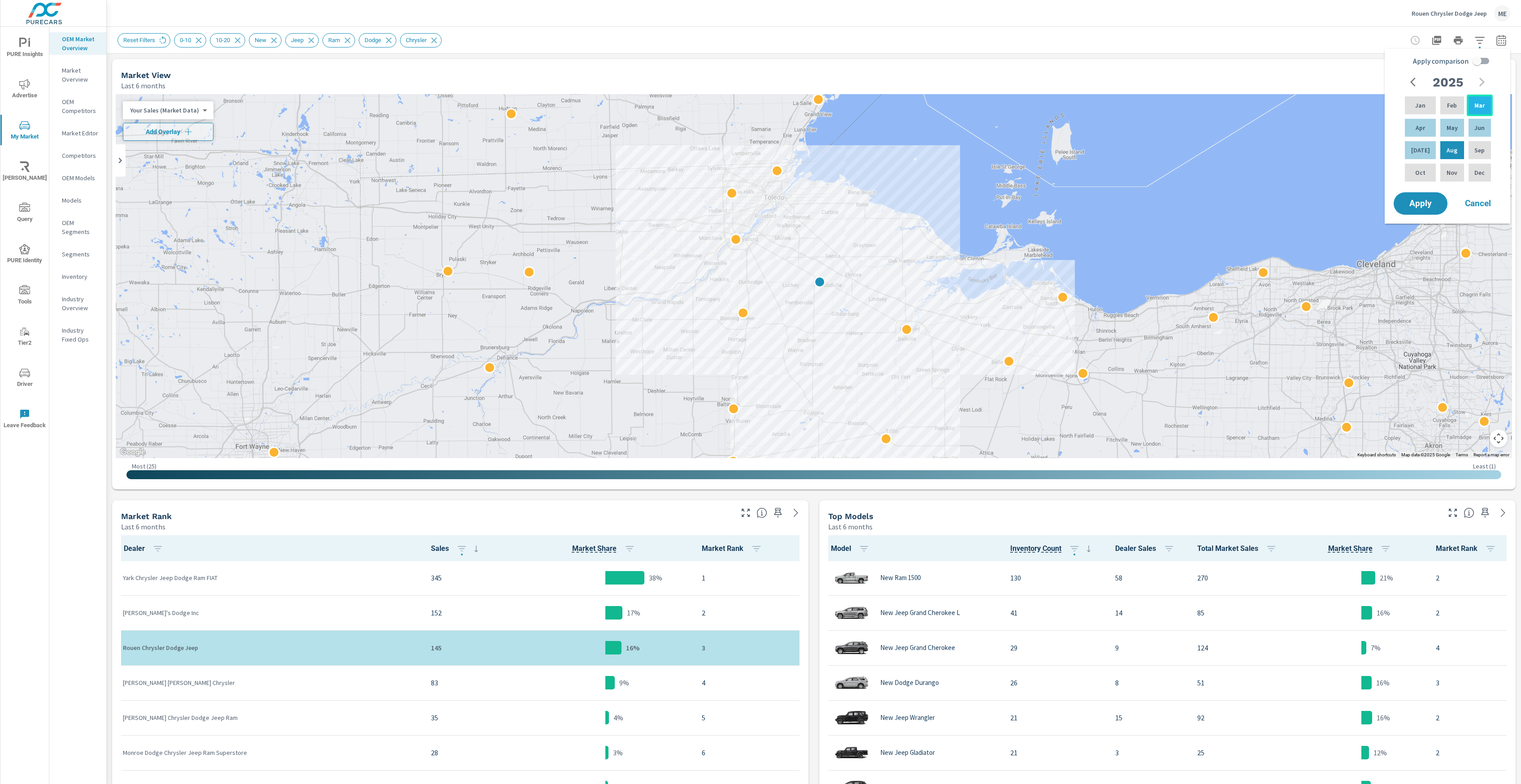
click at [1480, 101] on p "Mar" at bounding box center [1479, 105] width 10 height 9
click at [1480, 129] on p "Jun" at bounding box center [1479, 128] width 10 height 9
click at [1480, 61] on input "Apply comparison" at bounding box center [1477, 61] width 51 height 17
checkbox input "true"
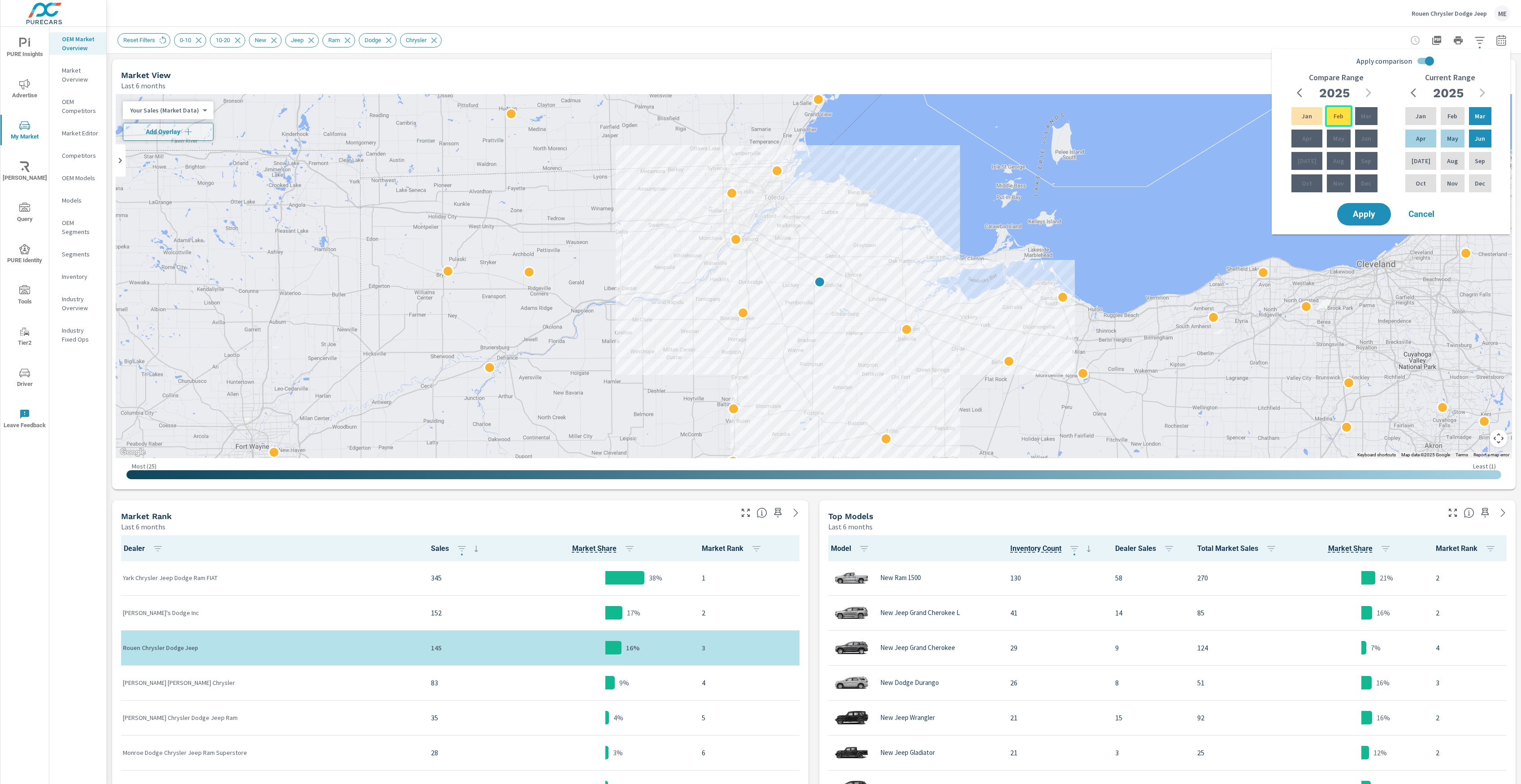
drag, startPoint x: 1335, startPoint y: 112, endPoint x: 1339, endPoint y: 109, distance: 5.0
click at [1336, 112] on p "Feb" at bounding box center [1339, 116] width 10 height 9
click at [1301, 94] on icon "button" at bounding box center [1302, 93] width 11 height 11
click at [1341, 184] on div "Nov" at bounding box center [1339, 183] width 27 height 21
click at [1367, 222] on button "Apply" at bounding box center [1364, 214] width 56 height 23
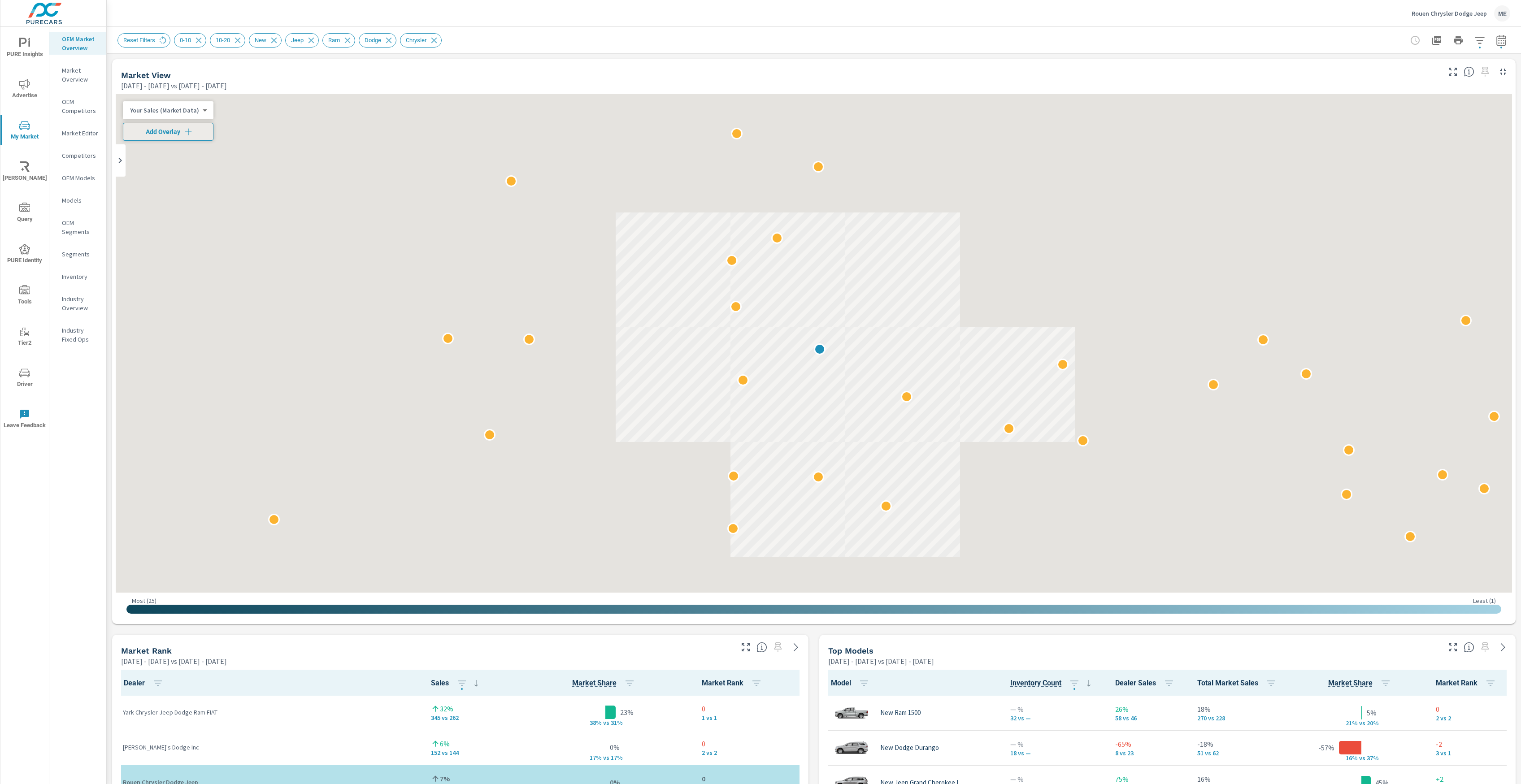
scroll to position [1, 0]
